Goal: Transaction & Acquisition: Purchase product/service

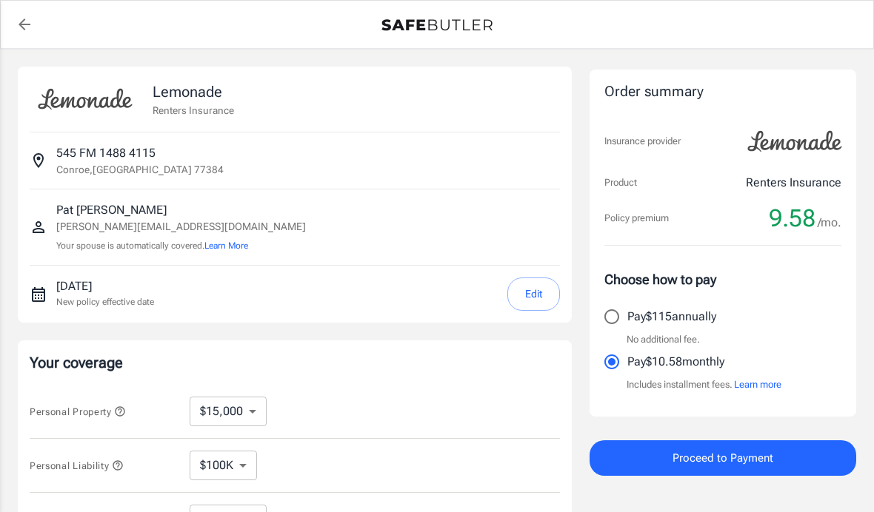
select select "15000"
select select "500"
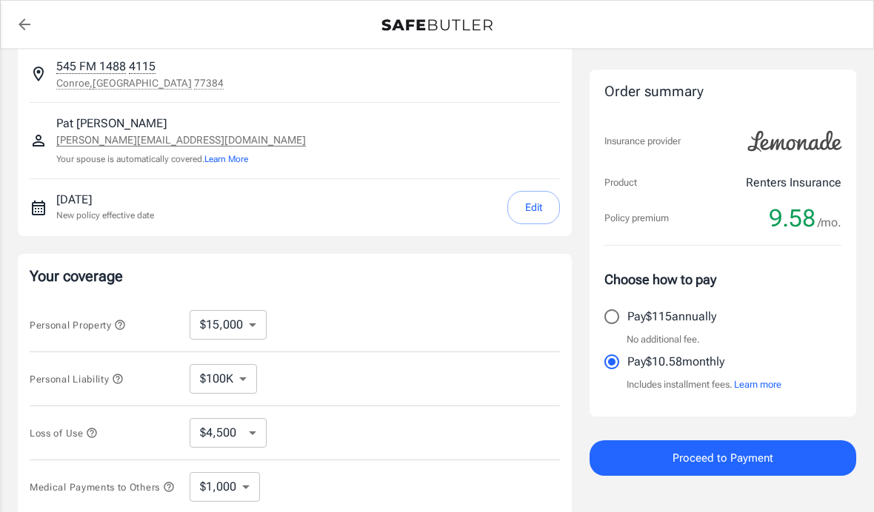
scroll to position [86, 0]
click at [254, 325] on select "$10,000 $15,000 $20,000 $25,000 $30,000 $40,000 $50,000 $100K $150K $200K $250K" at bounding box center [228, 326] width 77 height 30
select select "25000"
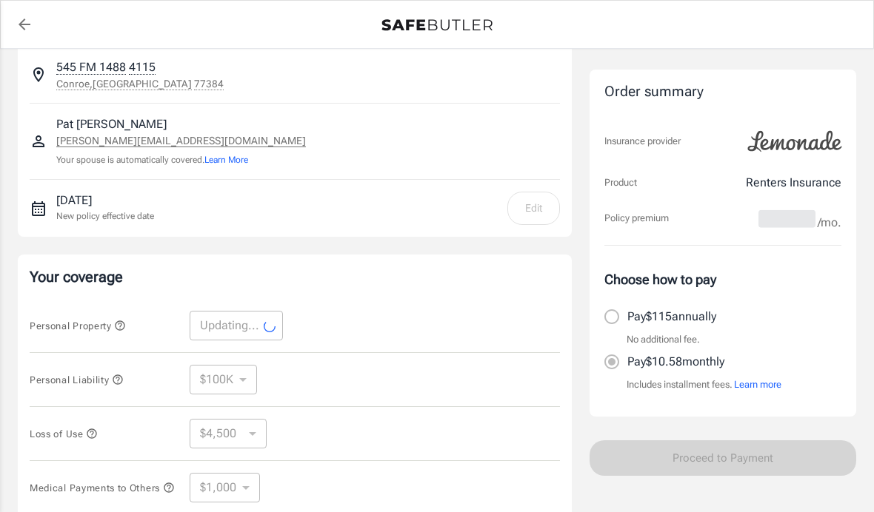
select select "25000"
select select "7500"
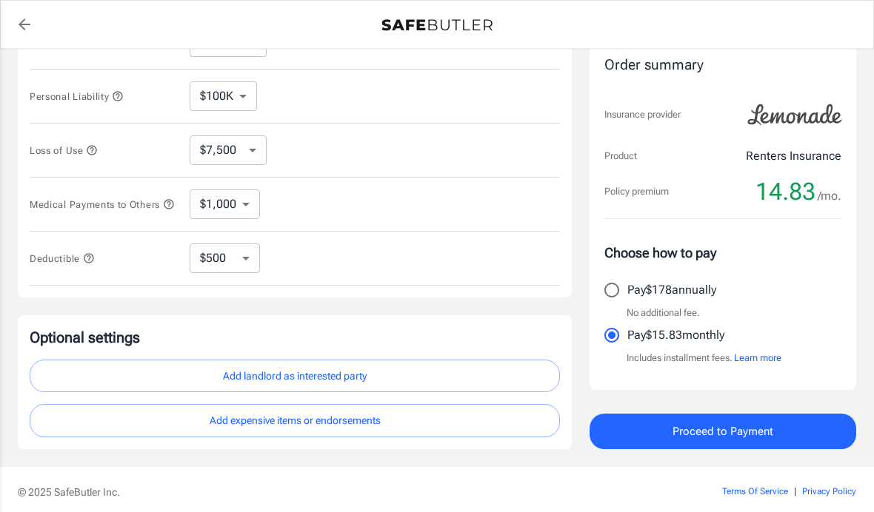
scroll to position [372, 0]
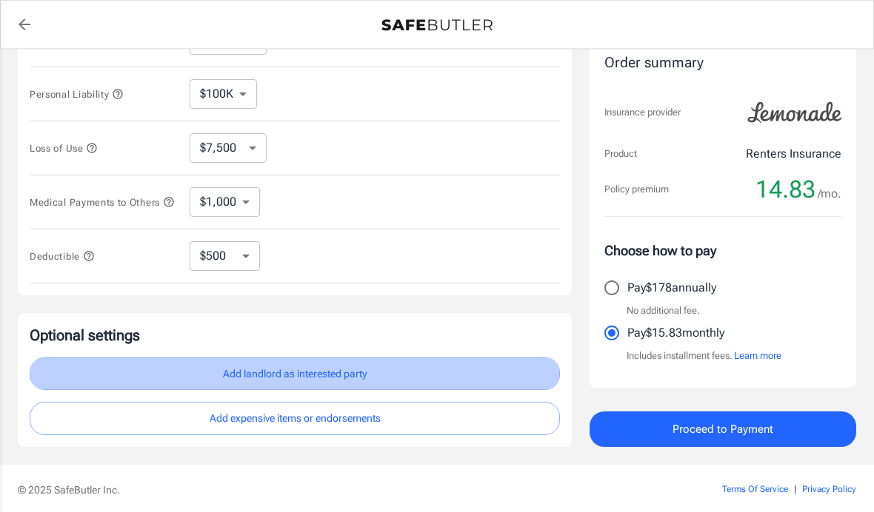
click at [321, 381] on button "Add landlord as interested party" at bounding box center [295, 374] width 530 height 33
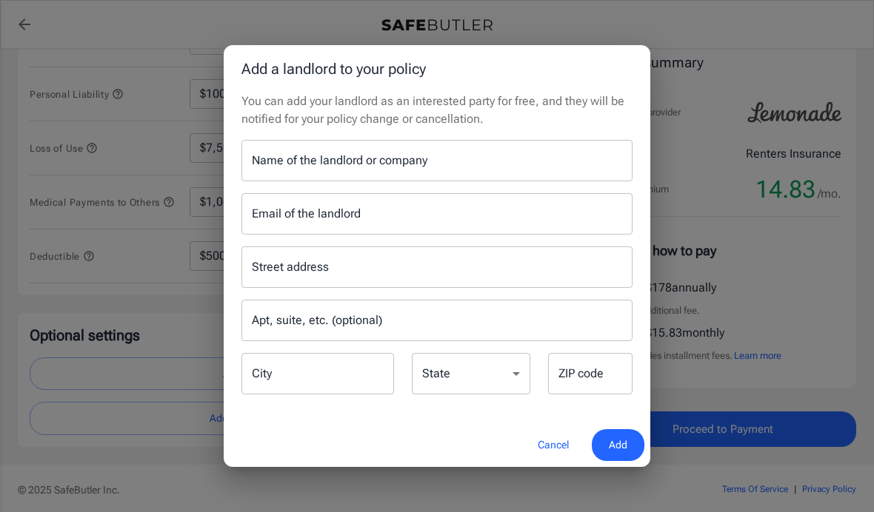
click at [472, 173] on input "Name of the landlord or company" at bounding box center [436, 160] width 391 height 41
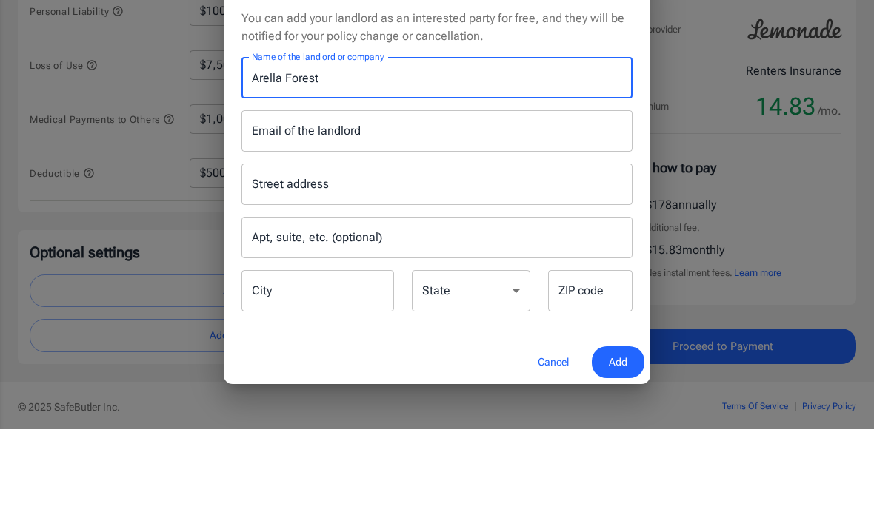
type input "Arella Forest"
click at [361, 193] on input "Email of the landlord" at bounding box center [436, 213] width 391 height 41
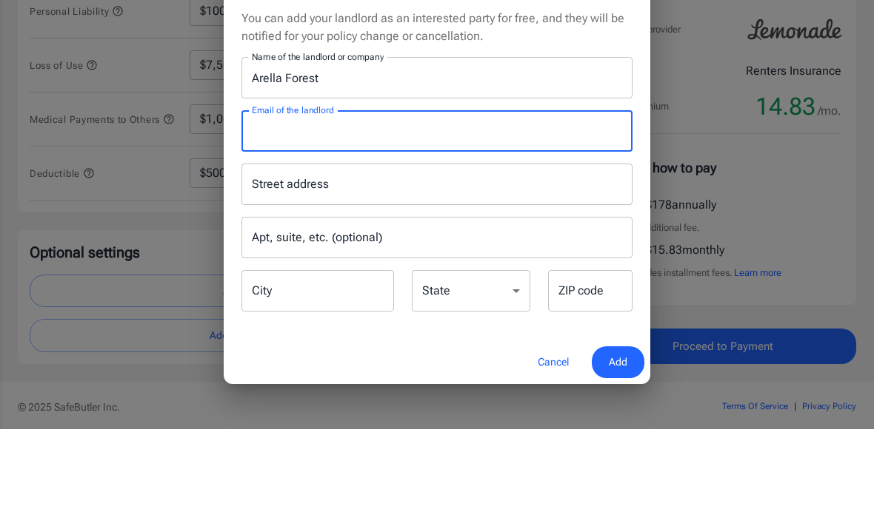
click at [312, 247] on div "Street address Street address" at bounding box center [436, 267] width 391 height 41
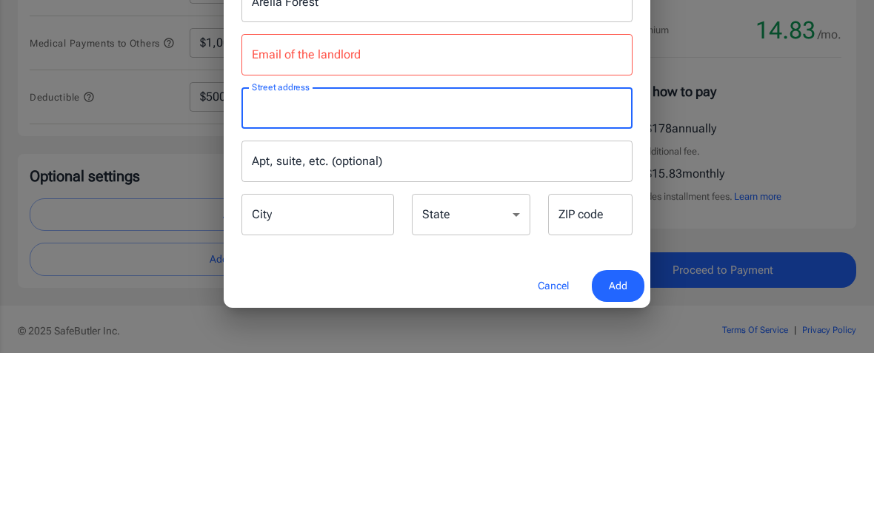
click at [255, 193] on div "Email of the landlord Email of the landlord" at bounding box center [436, 213] width 391 height 41
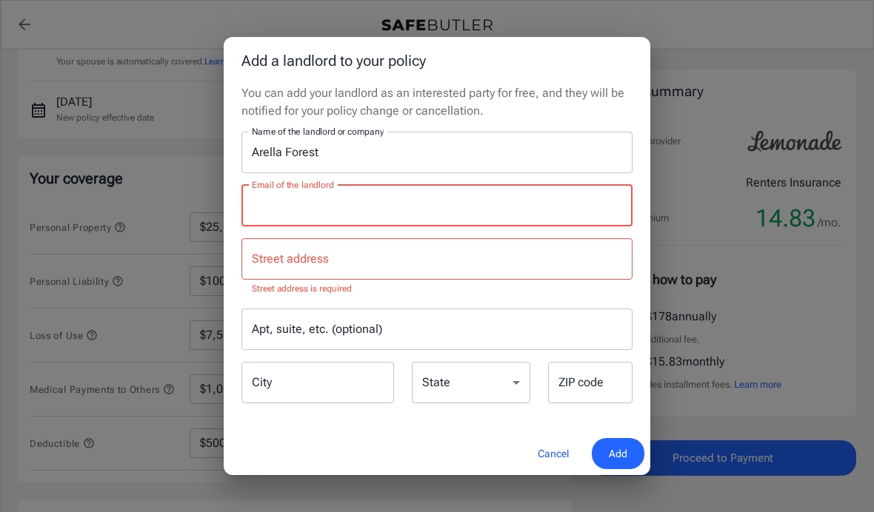
scroll to position [179, 0]
click at [721, 128] on div "Add a landlord to your policy You can add your landlord as an interested party …" at bounding box center [437, 256] width 874 height 512
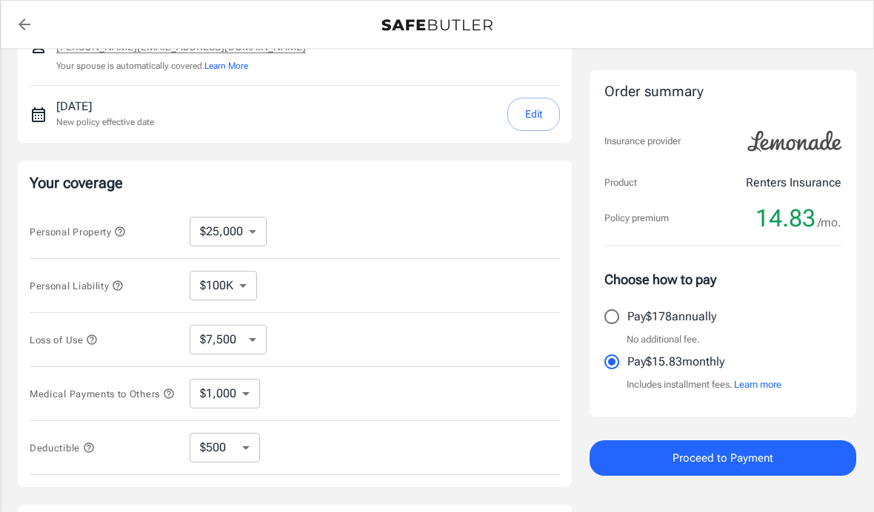
click at [257, 224] on select "$10,000 $15,000 $20,000 $25,000 $30,000 $40,000 $50,000 $100K $150K $200K $250K" at bounding box center [228, 232] width 77 height 30
select select "20000"
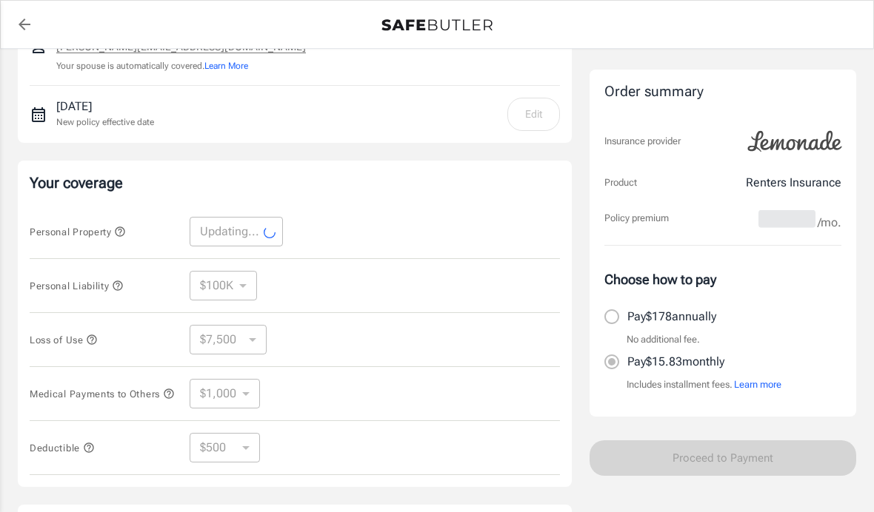
select select "20000"
select select "6000"
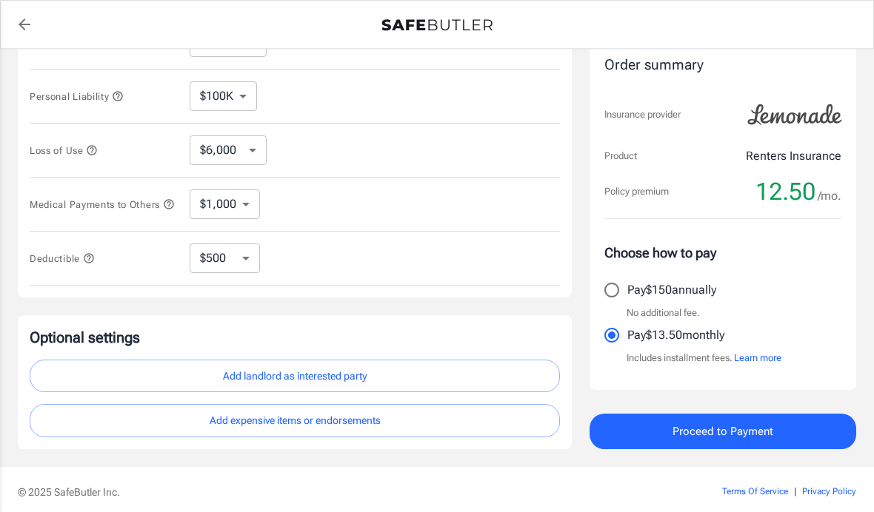
scroll to position [372, 0]
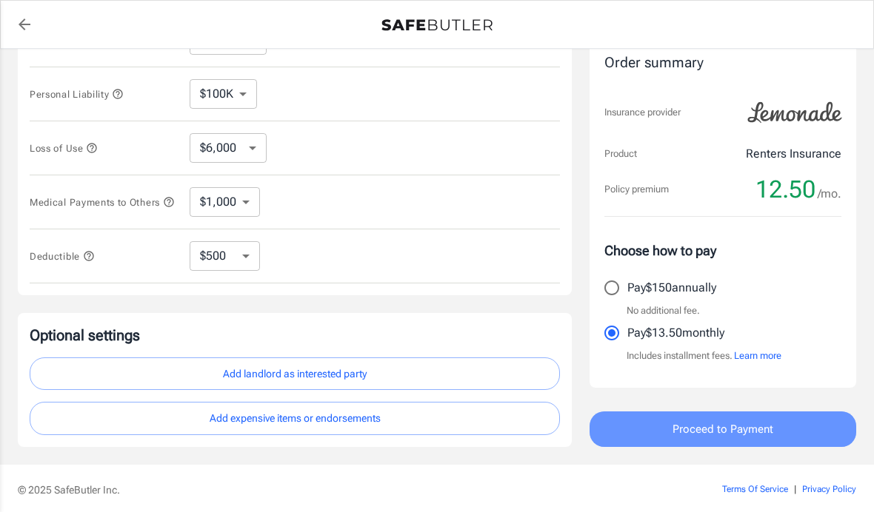
click at [729, 437] on span "Proceed to Payment" at bounding box center [722, 429] width 101 height 19
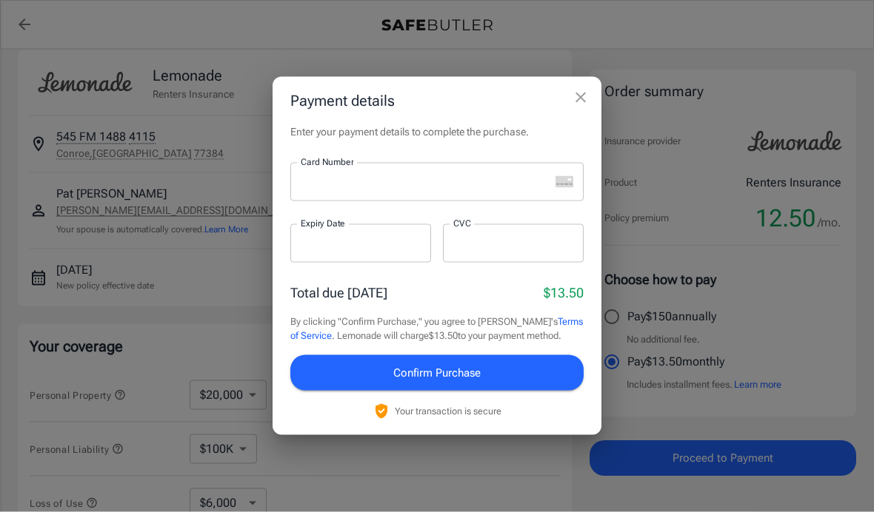
scroll to position [0, 0]
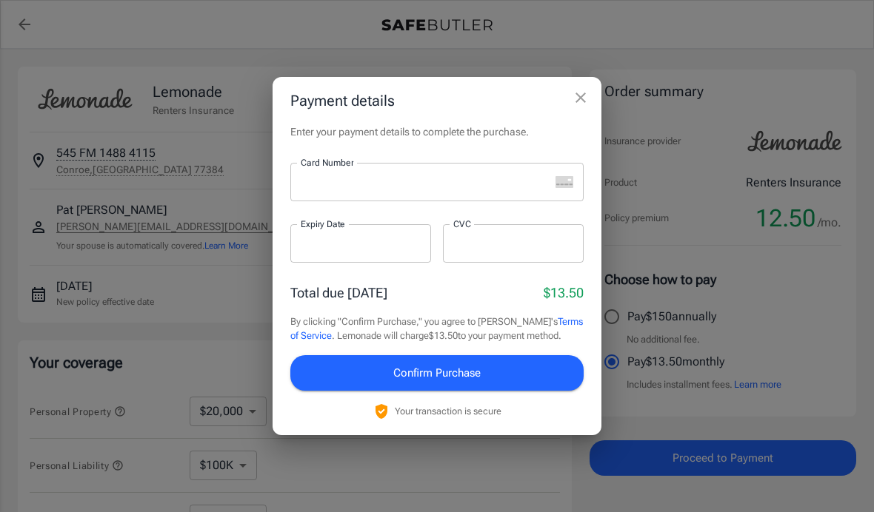
click at [575, 101] on icon "close" at bounding box center [581, 98] width 18 height 18
